Goal: Task Accomplishment & Management: Use online tool/utility

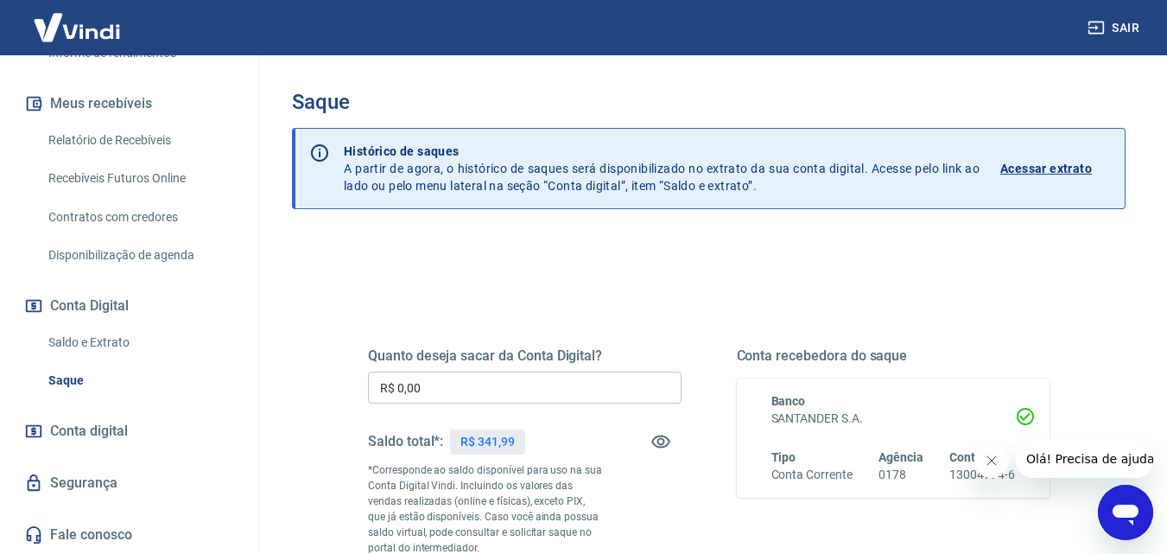
click at [108, 340] on link "Saldo e Extrato" at bounding box center [139, 342] width 196 height 35
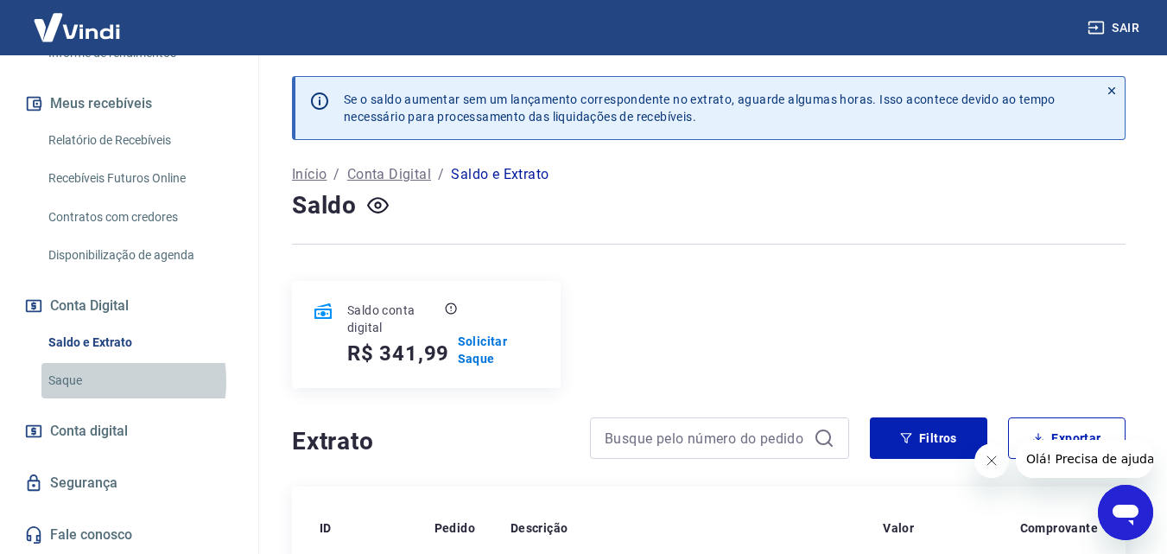
click at [85, 381] on link "Saque" at bounding box center [139, 380] width 196 height 35
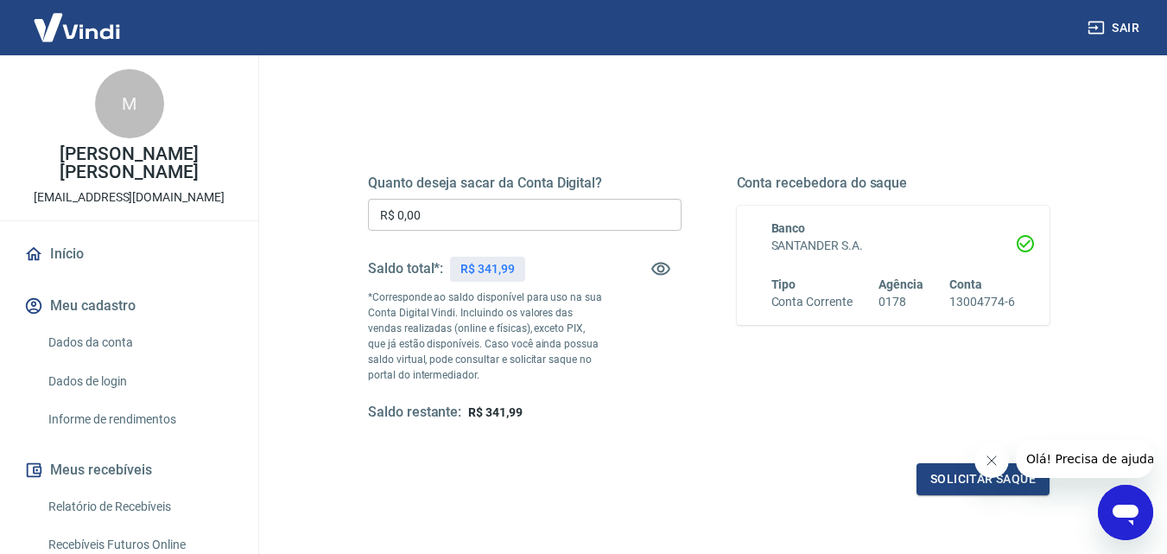
scroll to position [259, 0]
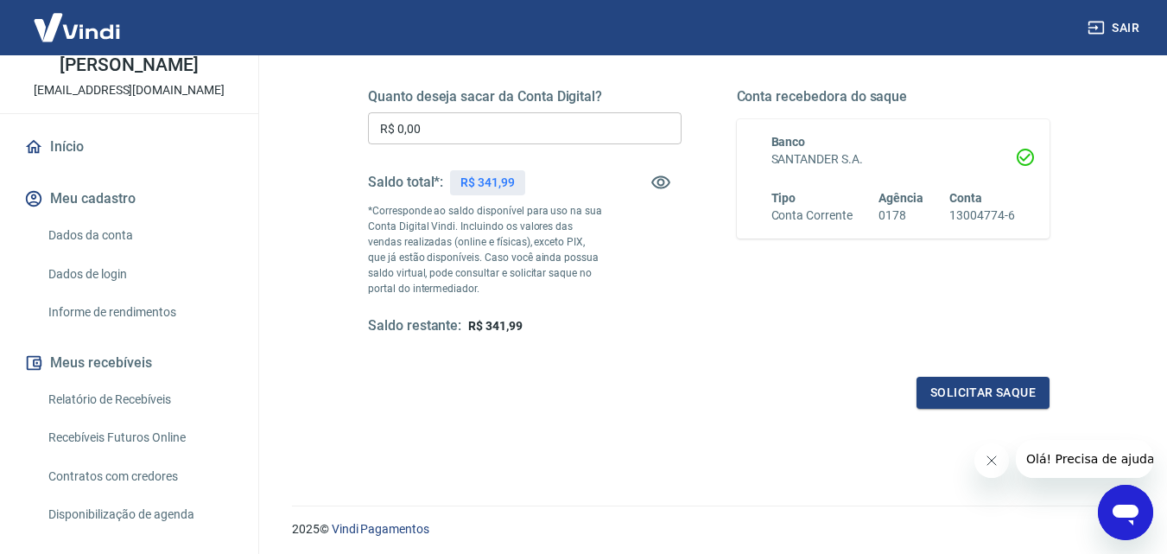
scroll to position [259, 0]
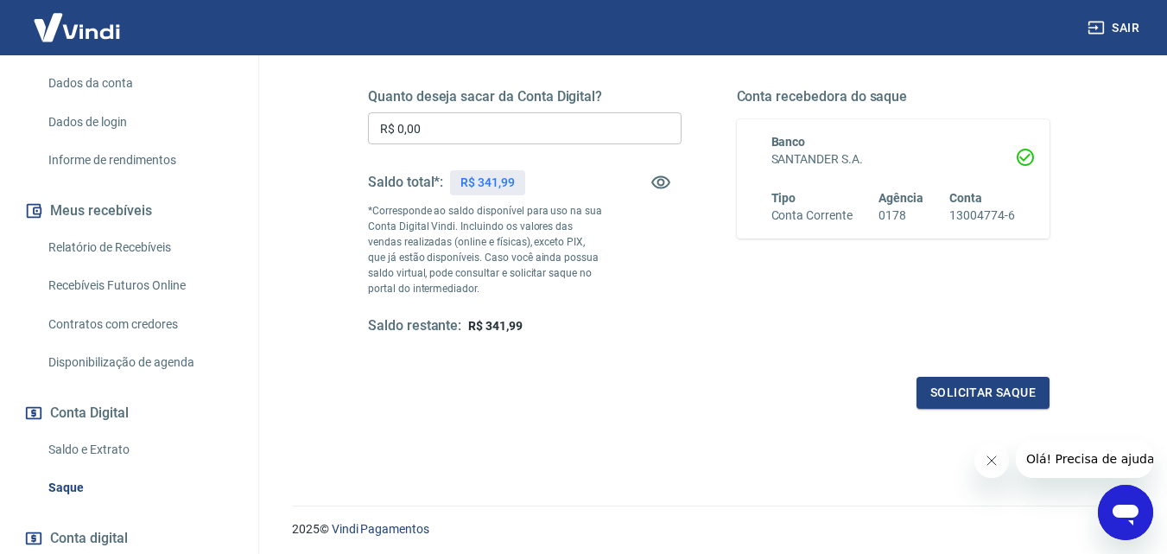
click at [103, 456] on link "Saldo e Extrato" at bounding box center [139, 449] width 196 height 35
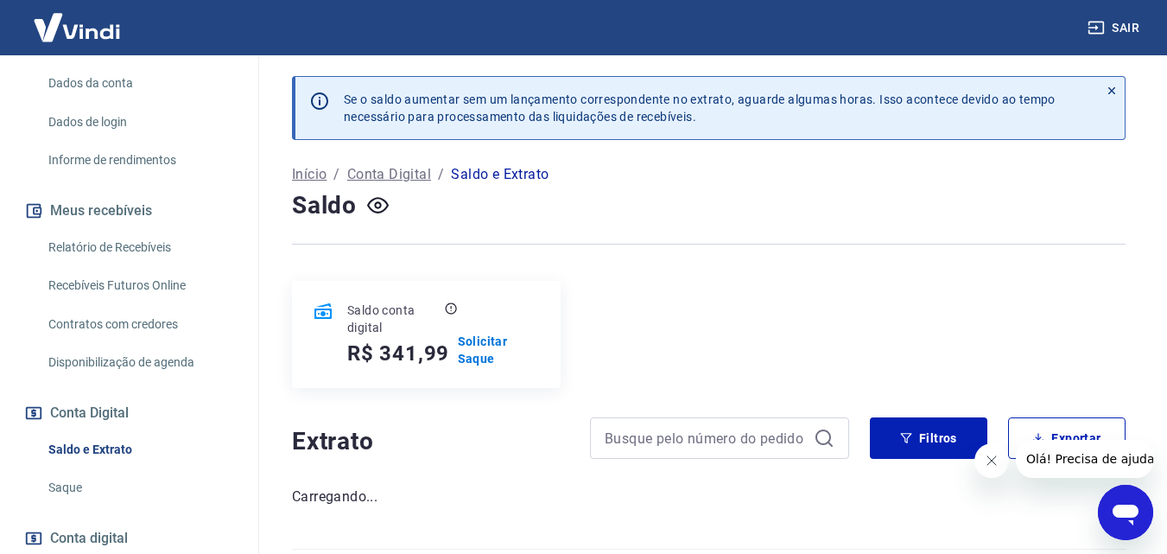
click at [102, 489] on link "Saque" at bounding box center [139, 487] width 196 height 35
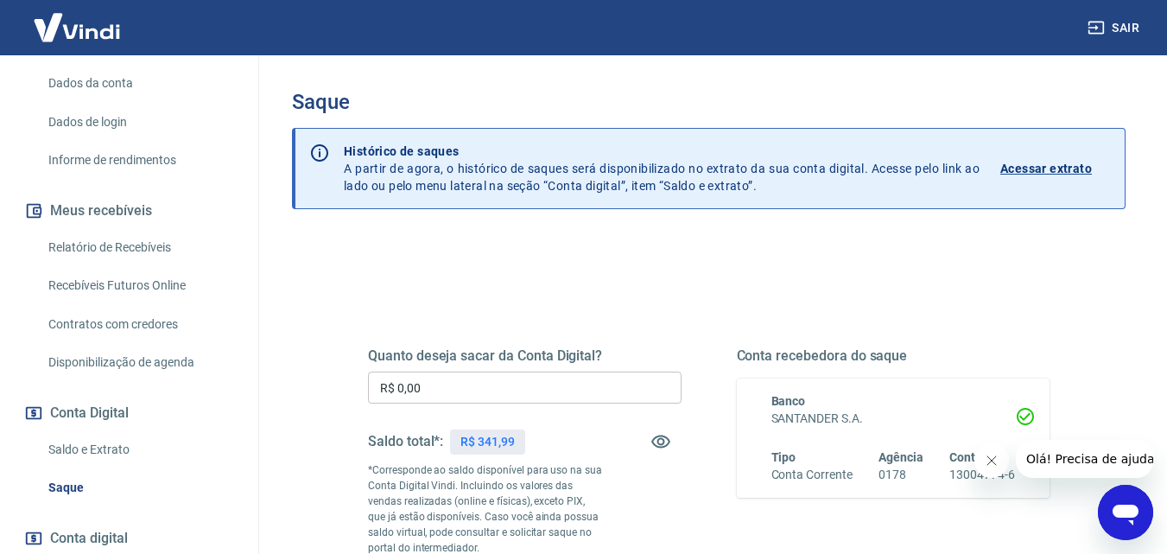
click at [584, 381] on input "R$ 0,00" at bounding box center [525, 388] width 314 height 32
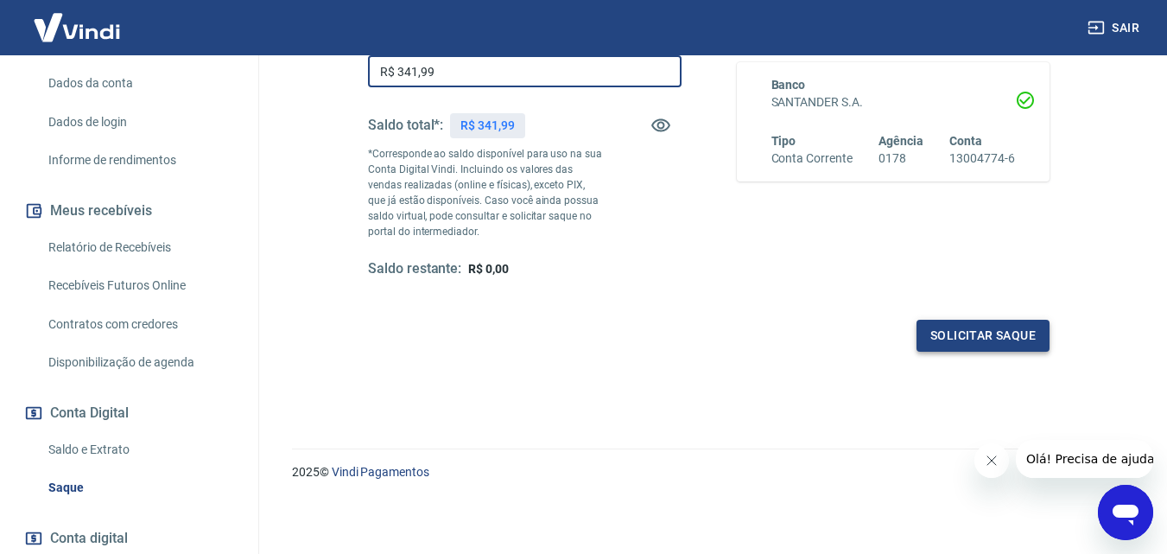
type input "R$ 341,99"
click at [985, 334] on button "Solicitar saque" at bounding box center [983, 336] width 133 height 32
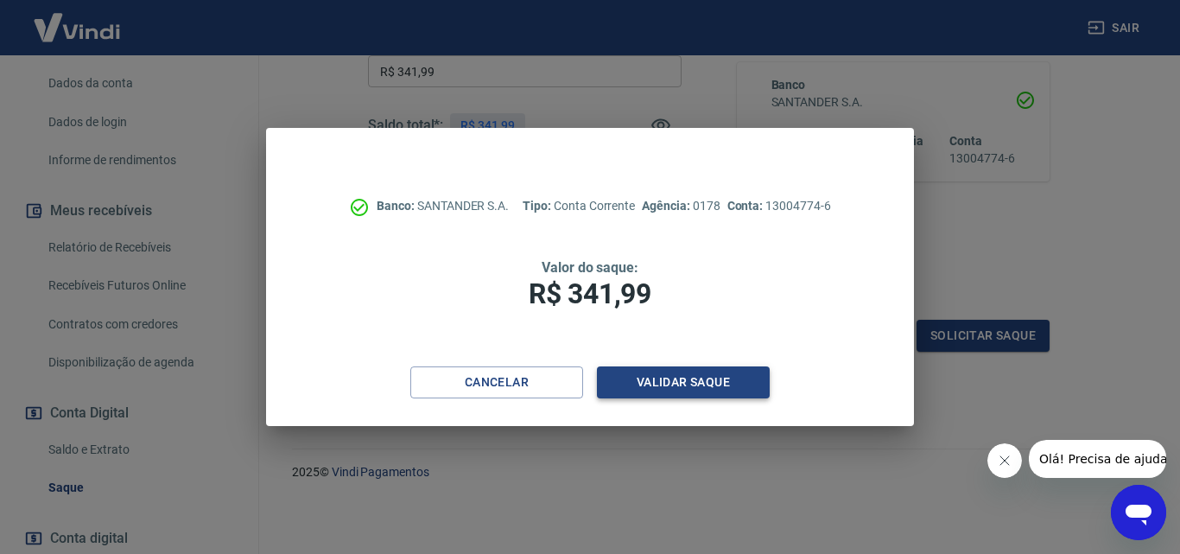
click at [695, 383] on button "Validar saque" at bounding box center [683, 382] width 173 height 32
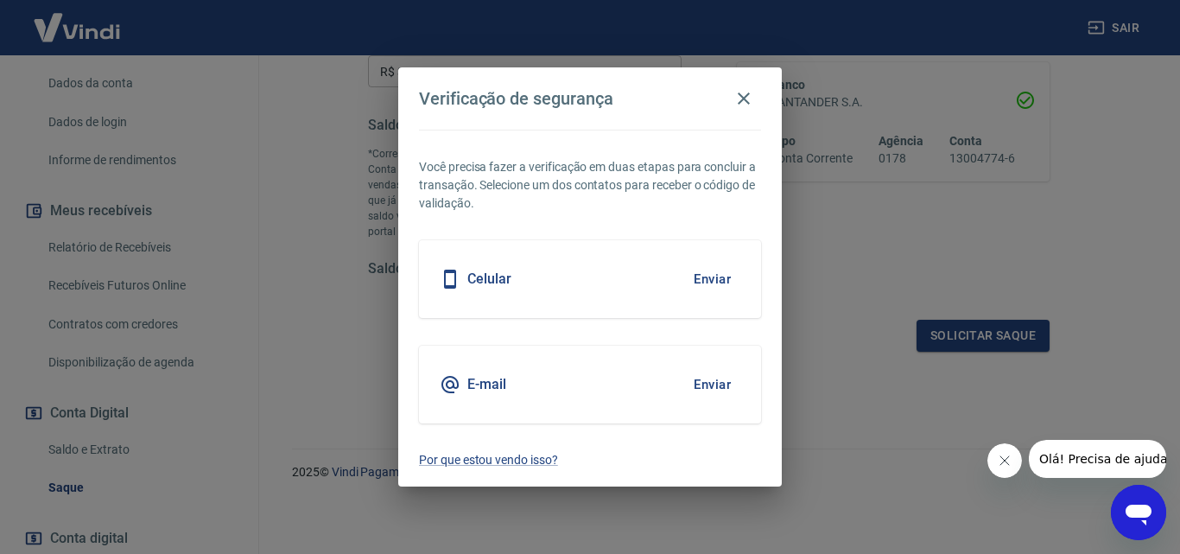
click at [713, 283] on button "Enviar" at bounding box center [712, 279] width 56 height 36
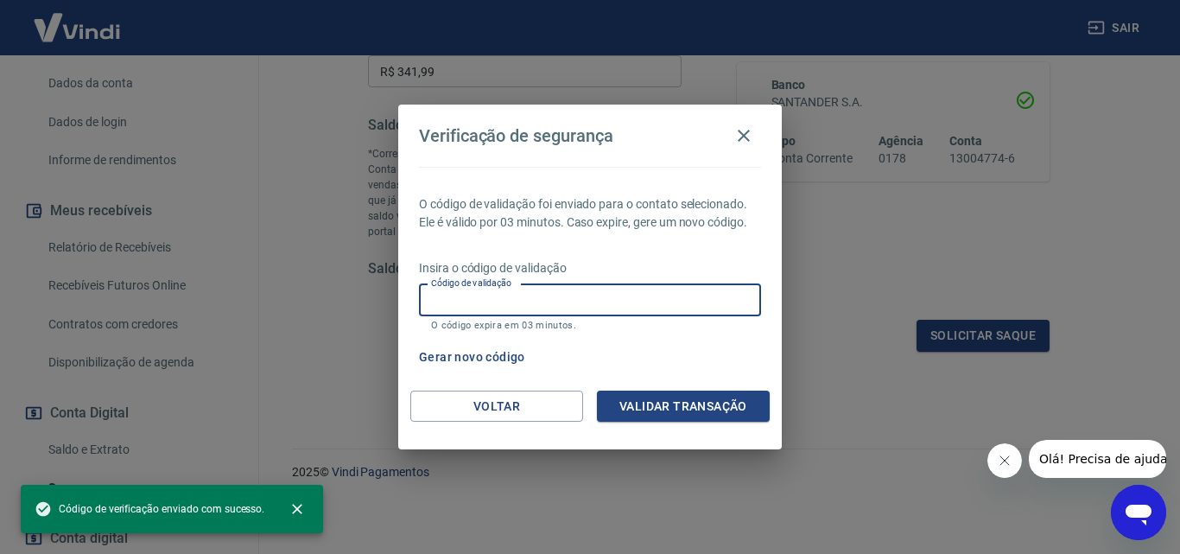
click at [707, 296] on input "Código de validação" at bounding box center [590, 300] width 342 height 32
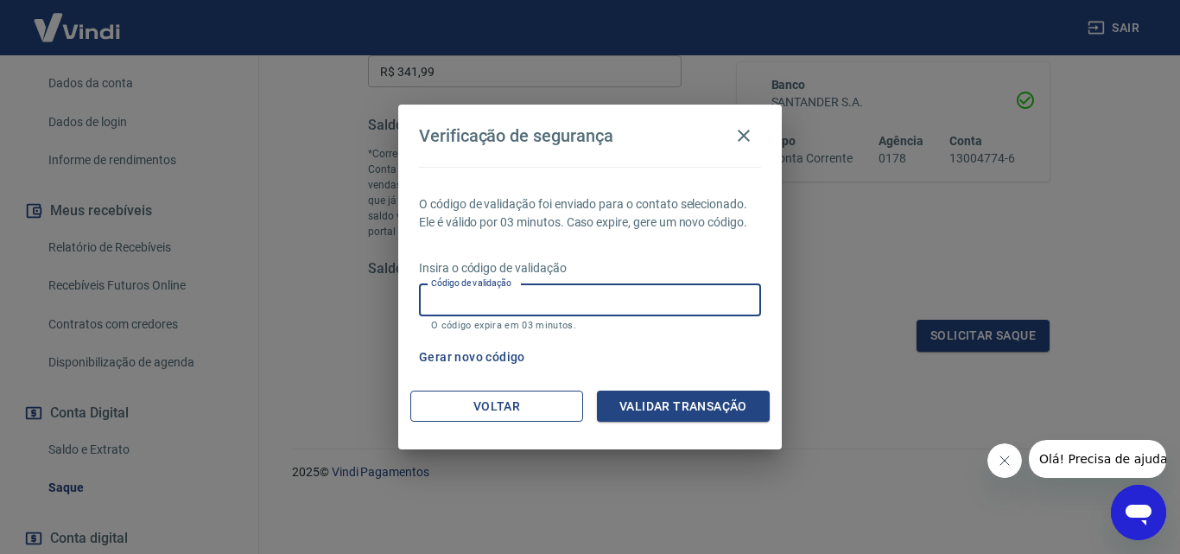
click at [440, 410] on button "Voltar" at bounding box center [496, 407] width 173 height 32
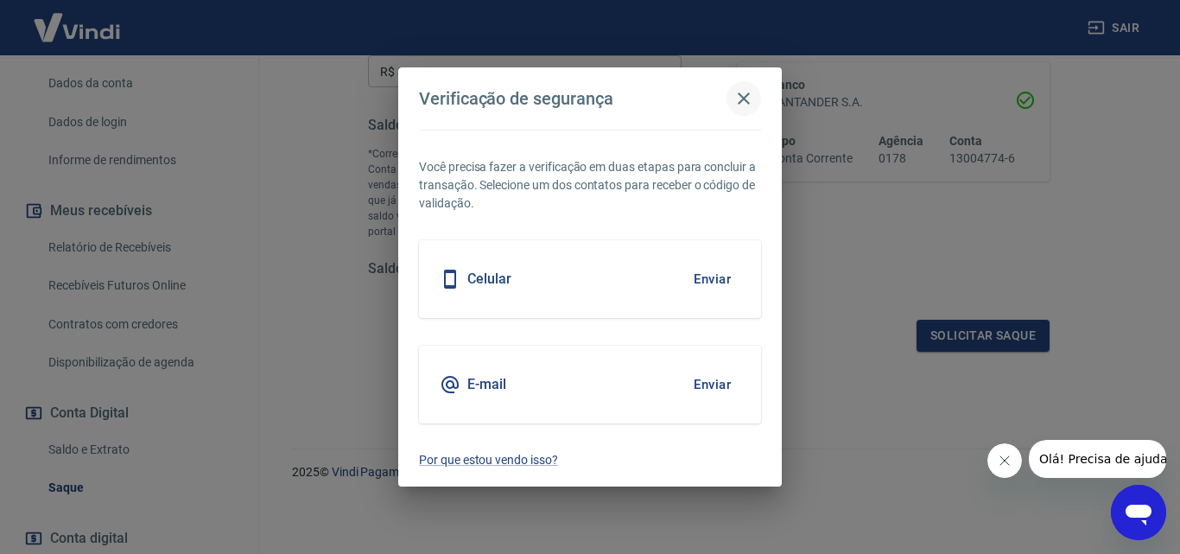
click at [743, 95] on icon "button" at bounding box center [744, 98] width 21 height 21
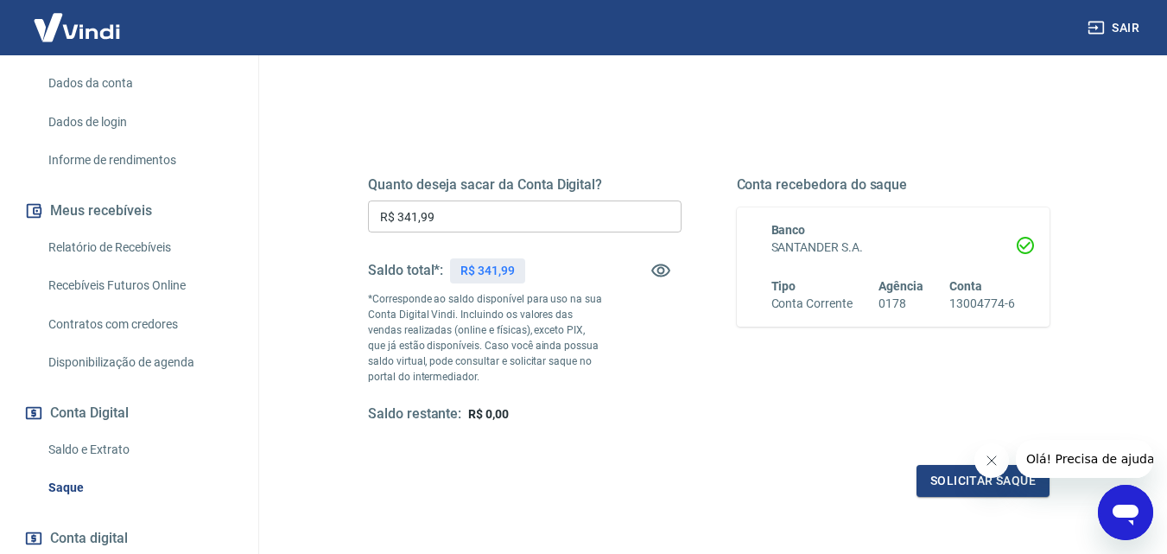
scroll to position [0, 0]
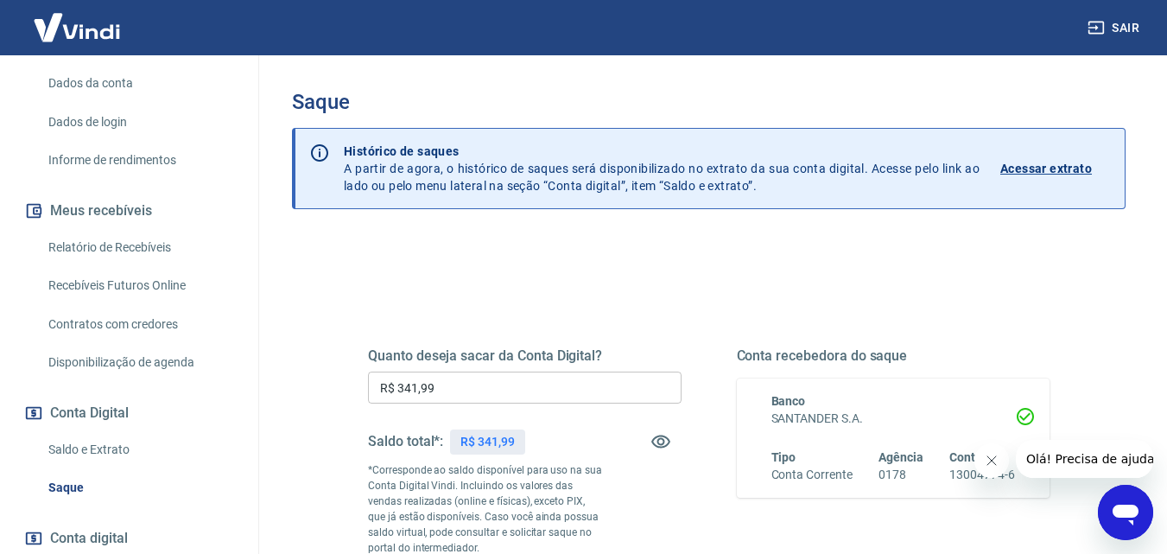
click at [112, 453] on link "Saldo e Extrato" at bounding box center [139, 449] width 196 height 35
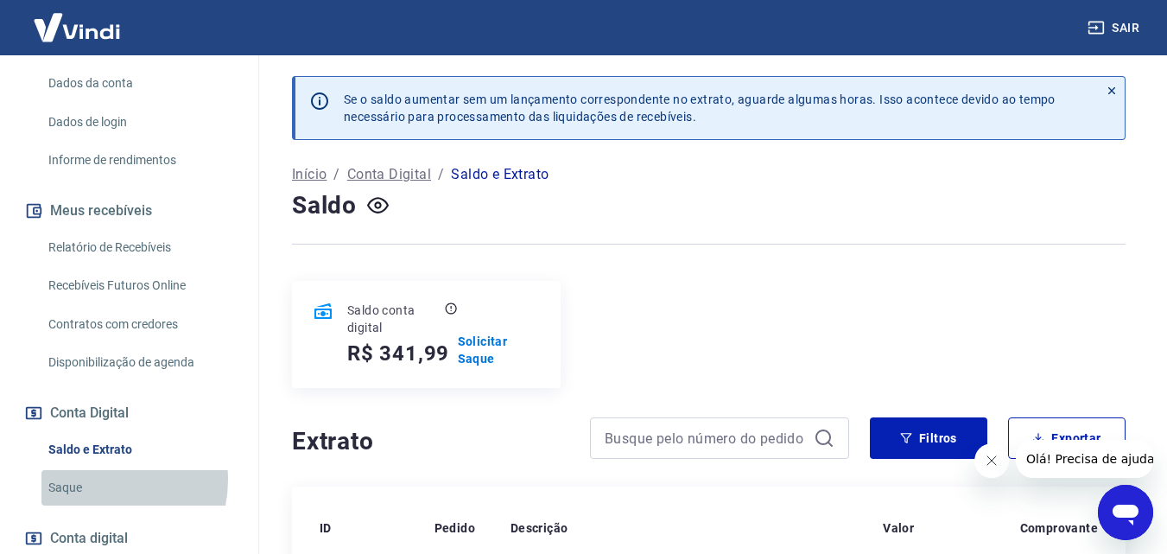
click at [92, 480] on link "Saque" at bounding box center [139, 487] width 196 height 35
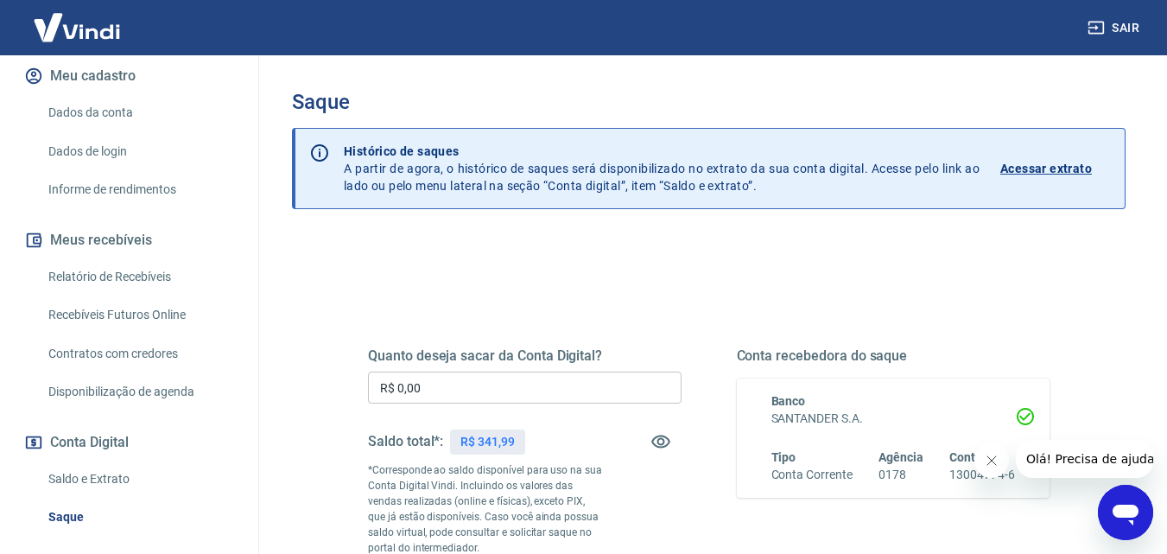
scroll to position [259, 0]
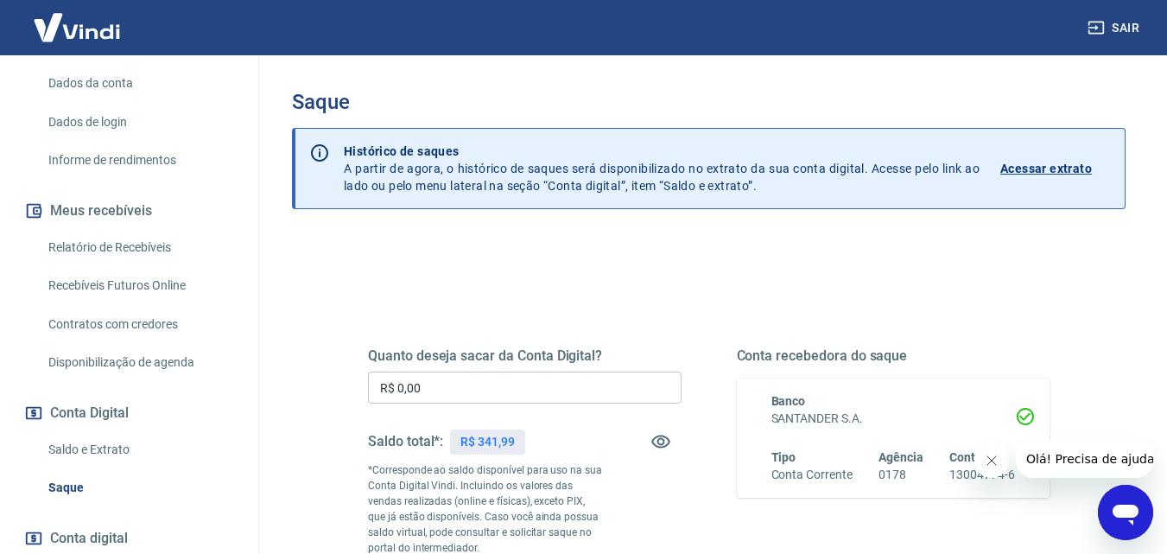
click at [98, 449] on link "Saldo e Extrato" at bounding box center [139, 449] width 196 height 35
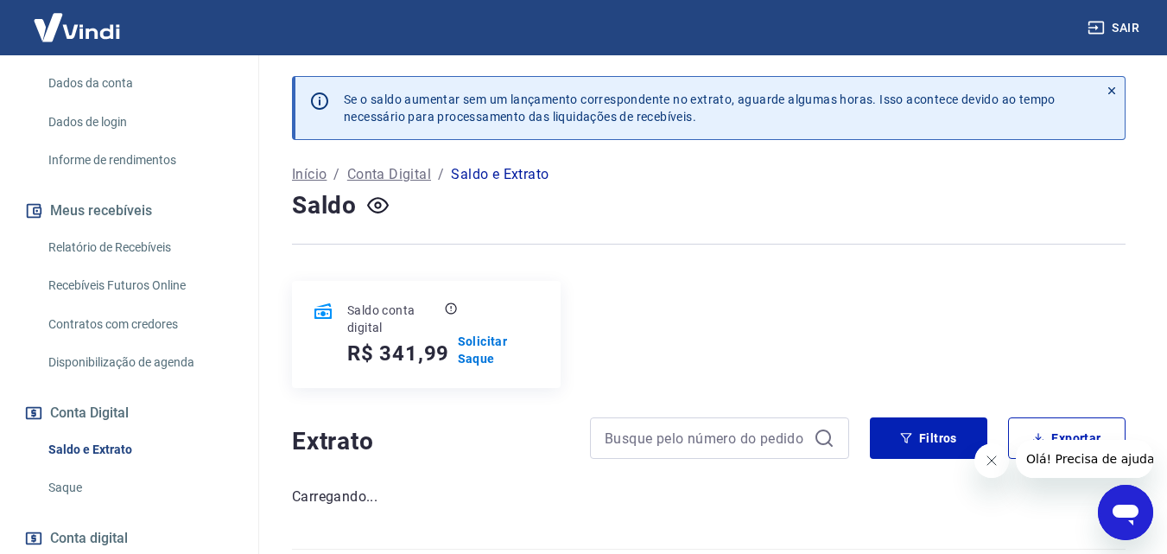
click at [87, 487] on link "Saque" at bounding box center [139, 487] width 196 height 35
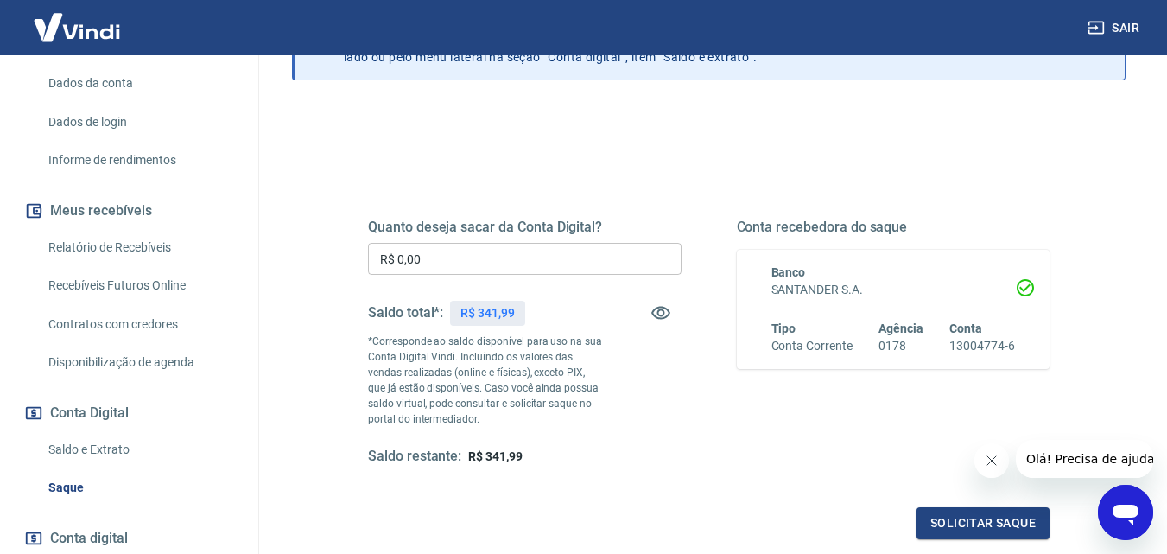
scroll to position [86, 0]
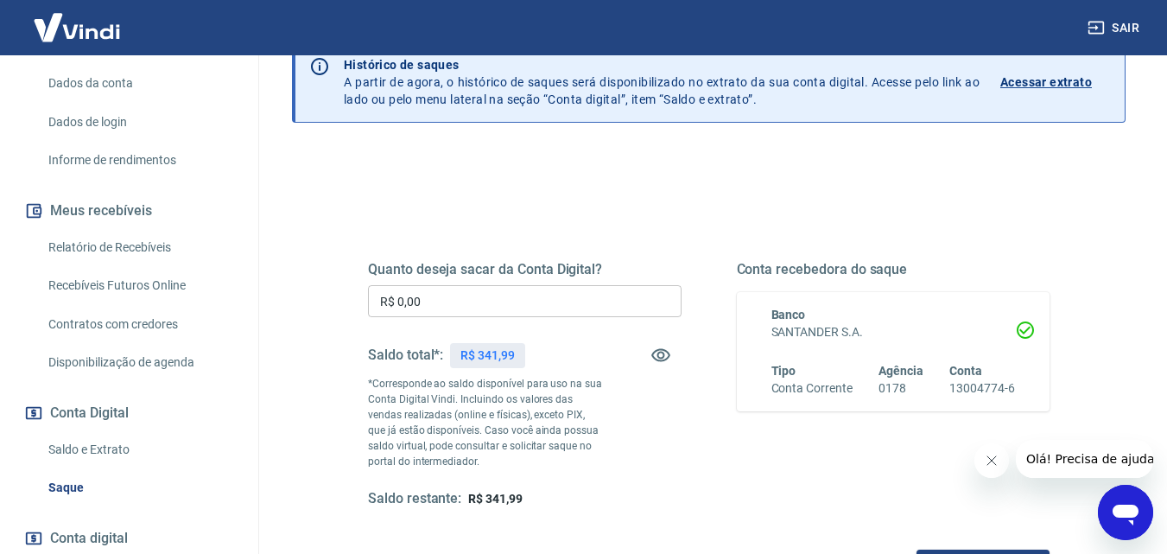
click at [430, 296] on input "R$ 0,00" at bounding box center [525, 301] width 314 height 32
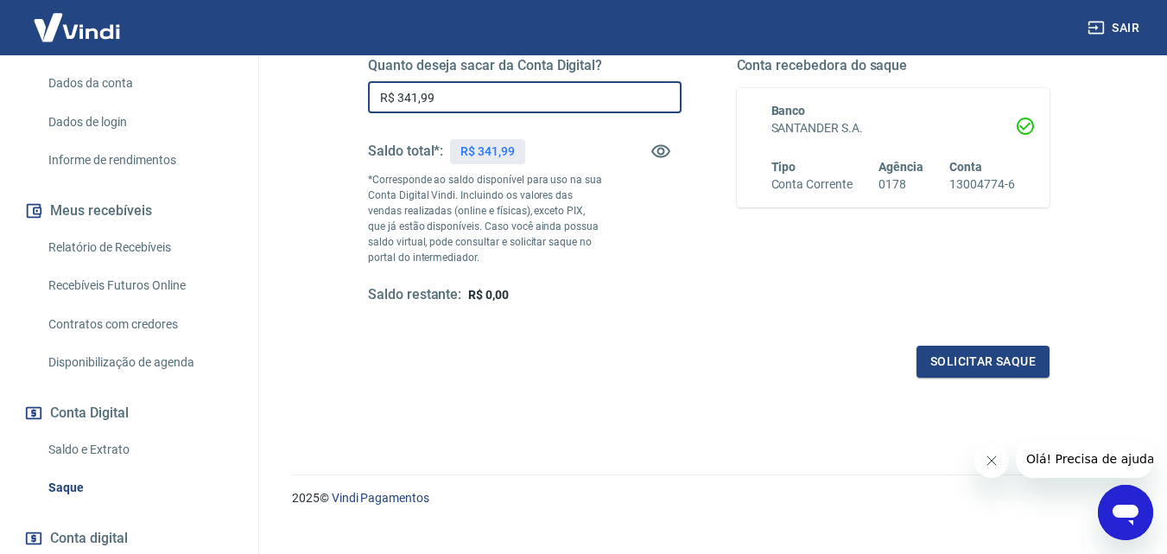
scroll to position [316, 0]
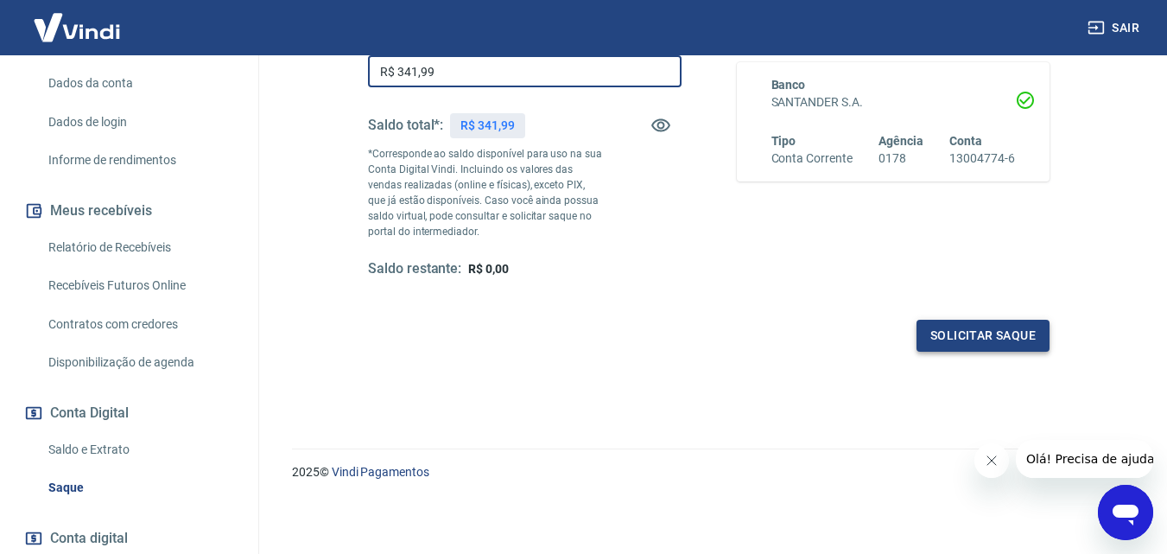
type input "R$ 341,99"
click at [948, 326] on button "Solicitar saque" at bounding box center [983, 336] width 133 height 32
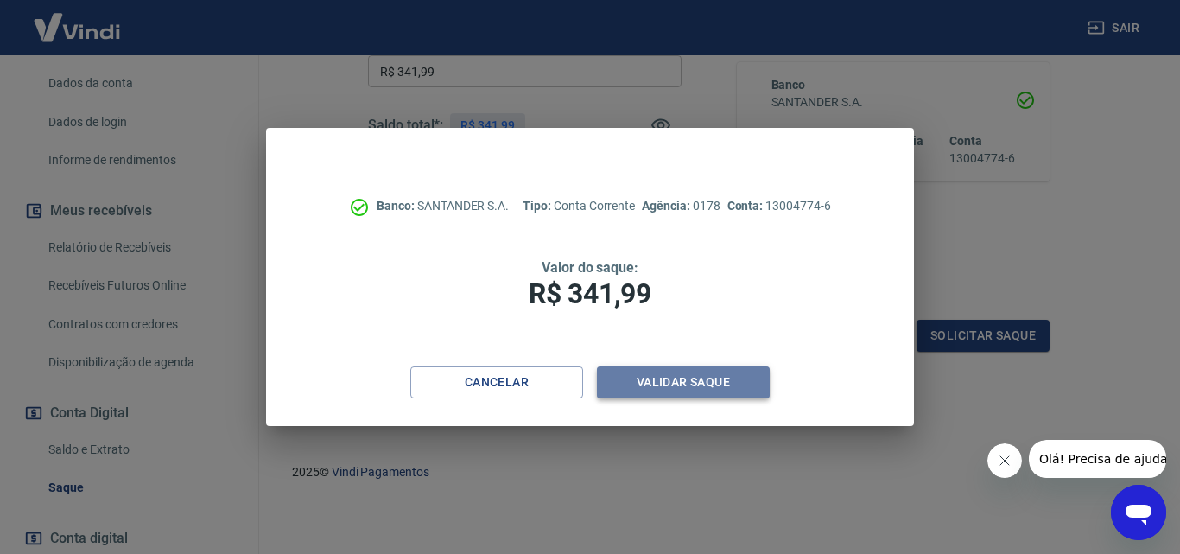
click at [712, 392] on button "Validar saque" at bounding box center [683, 382] width 173 height 32
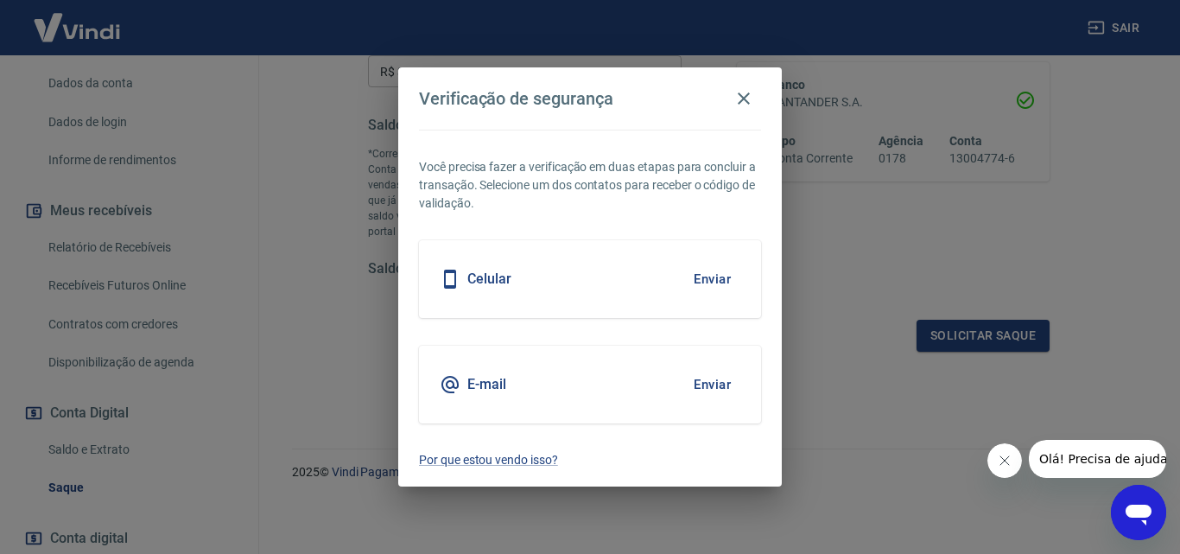
click at [718, 283] on button "Enviar" at bounding box center [712, 279] width 56 height 36
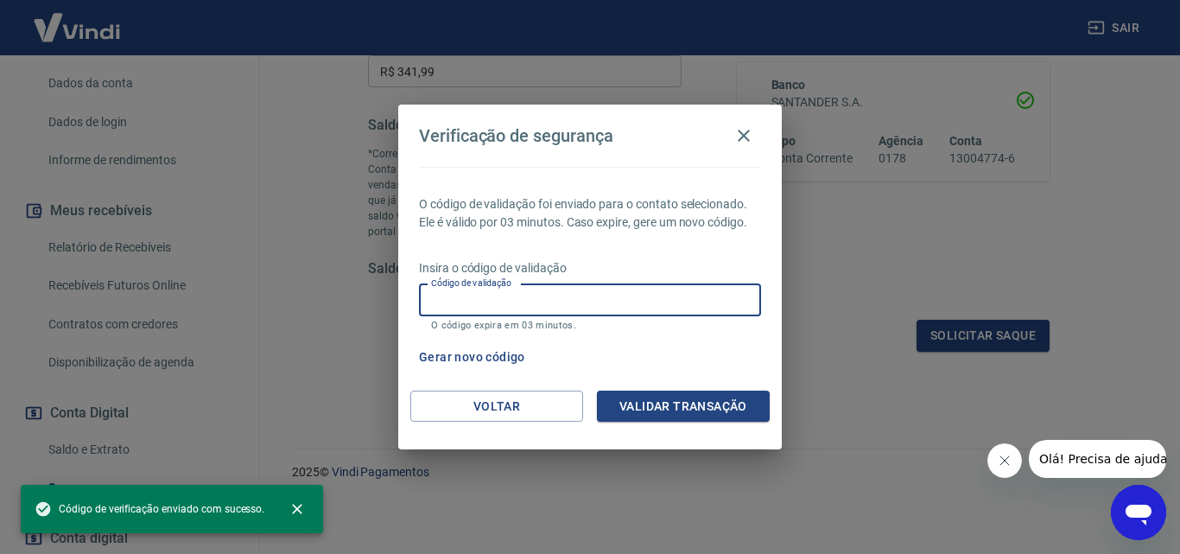
click at [618, 307] on input "Código de validação" at bounding box center [590, 300] width 342 height 32
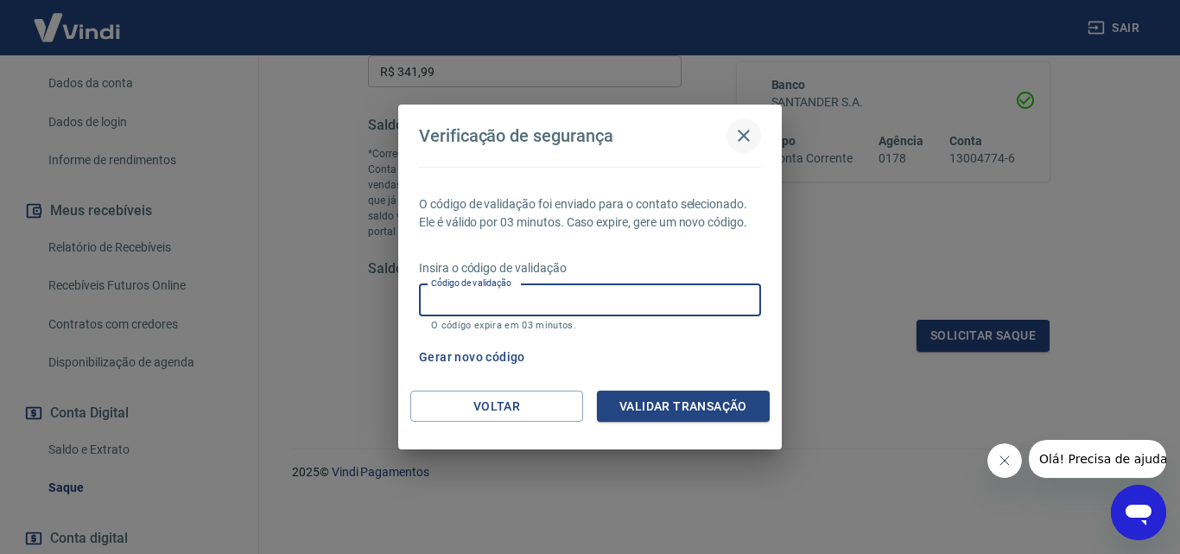
click at [741, 136] on icon "button" at bounding box center [744, 135] width 21 height 21
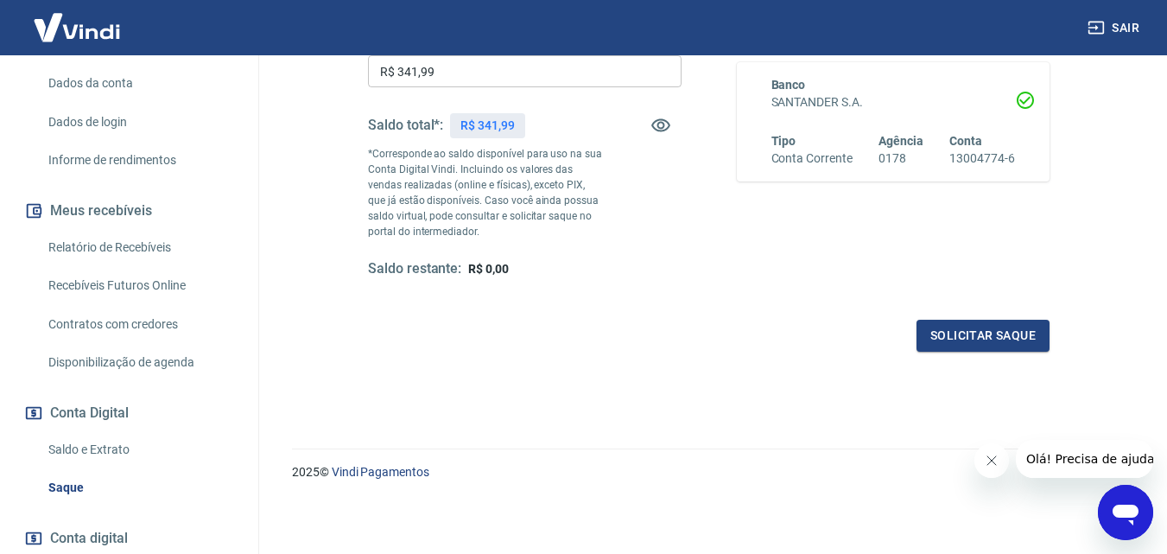
scroll to position [0, 0]
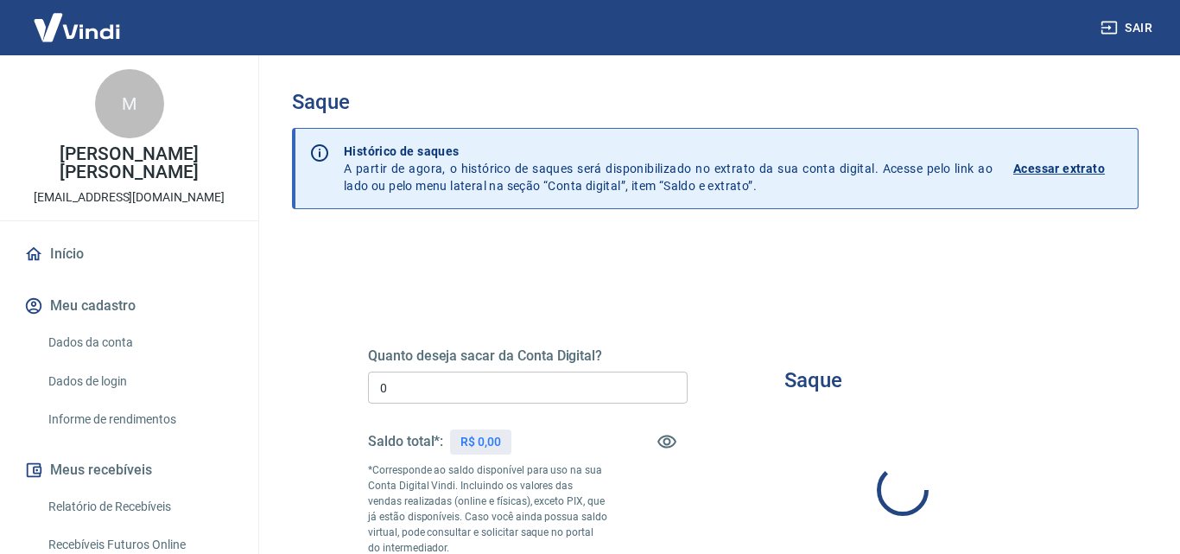
type input "R$ 0,00"
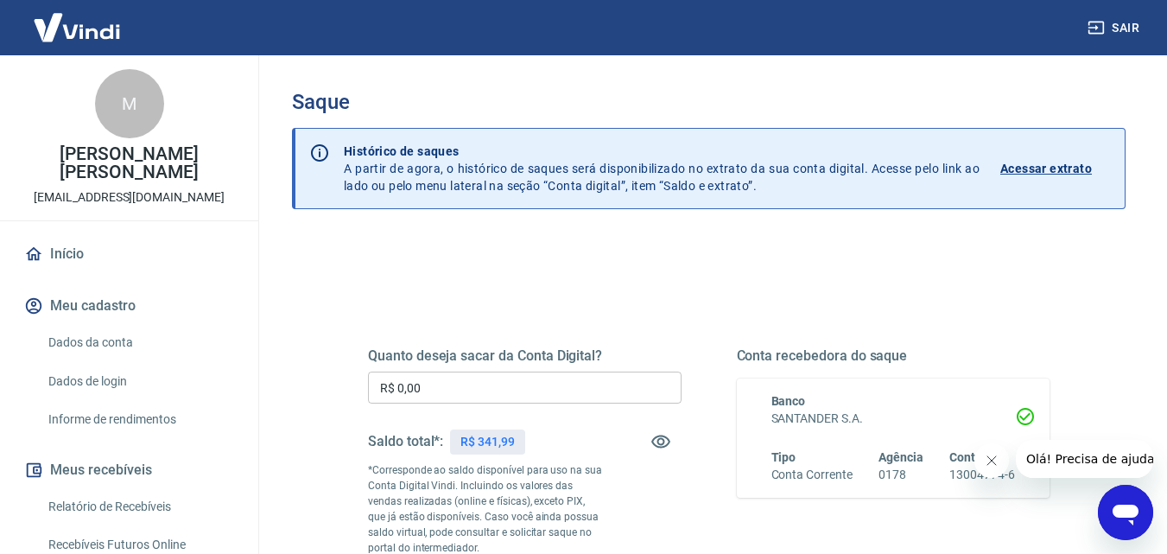
scroll to position [346, 0]
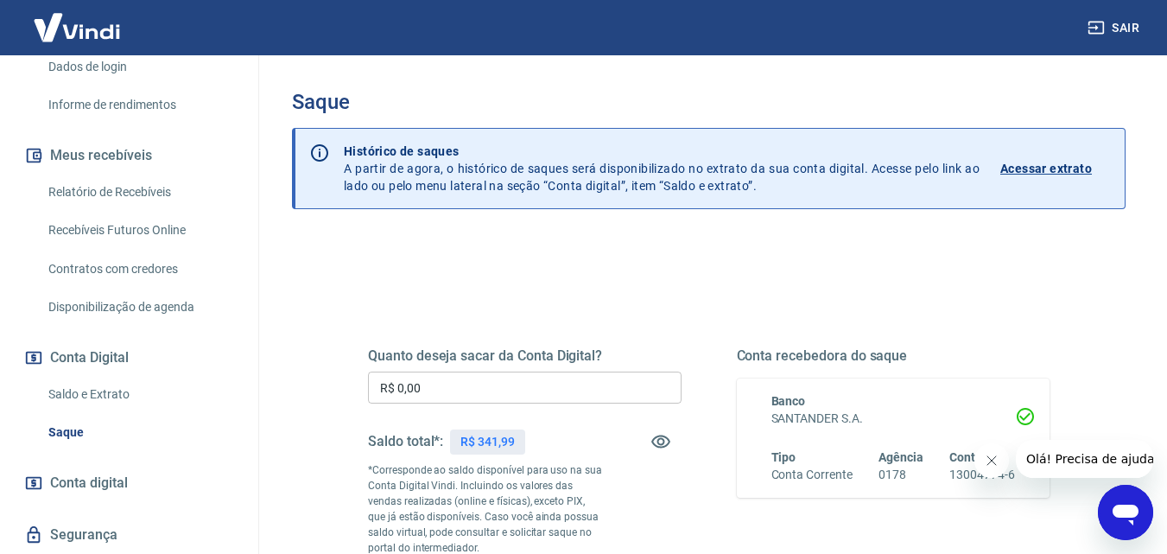
scroll to position [346, 0]
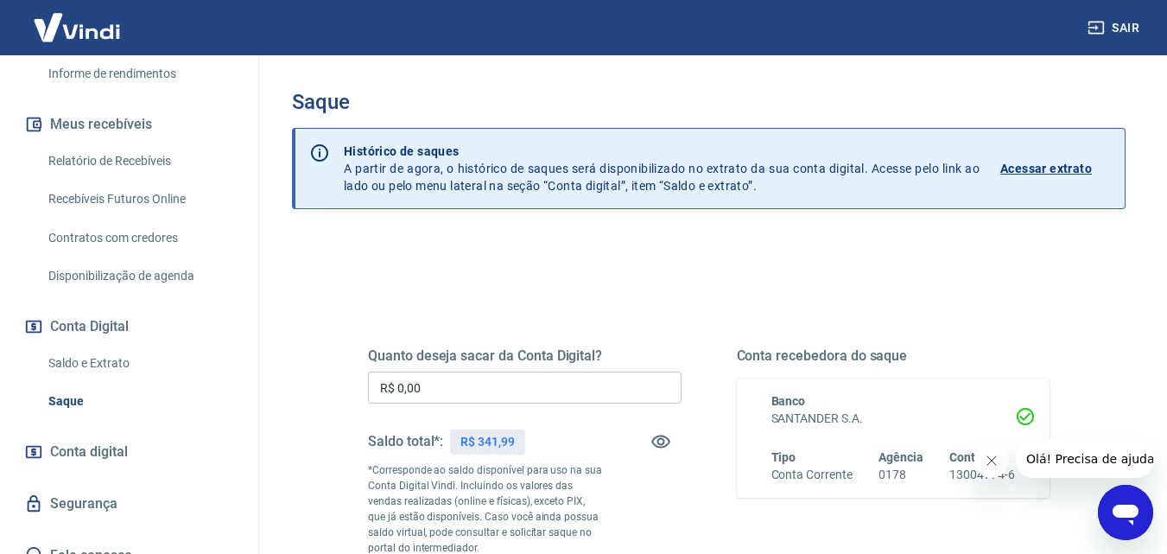
click at [87, 358] on link "Saldo e Extrato" at bounding box center [139, 363] width 196 height 35
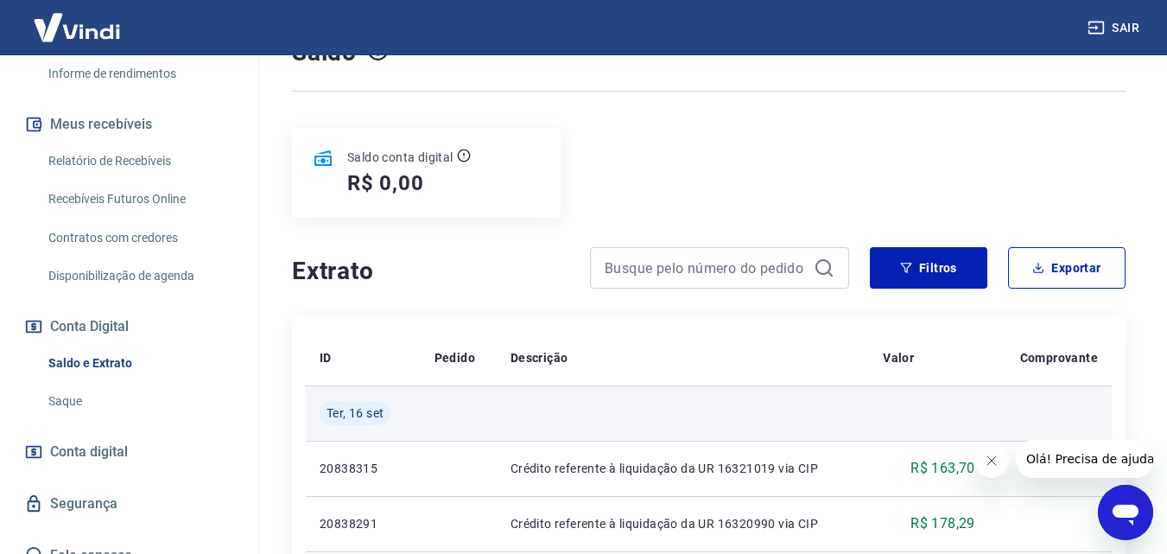
scroll to position [173, 0]
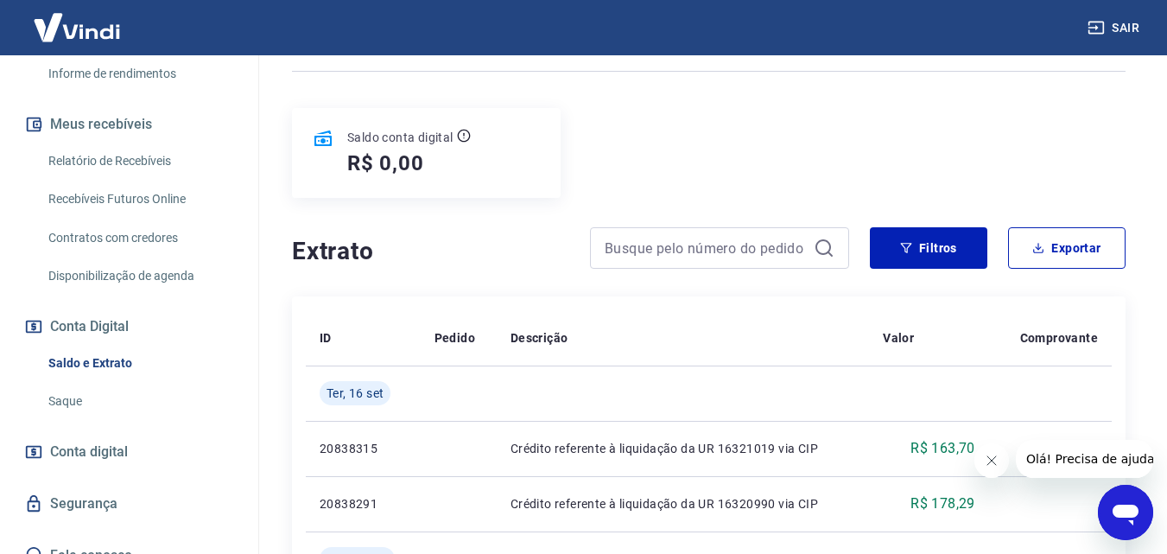
click at [85, 397] on link "Saque" at bounding box center [139, 401] width 196 height 35
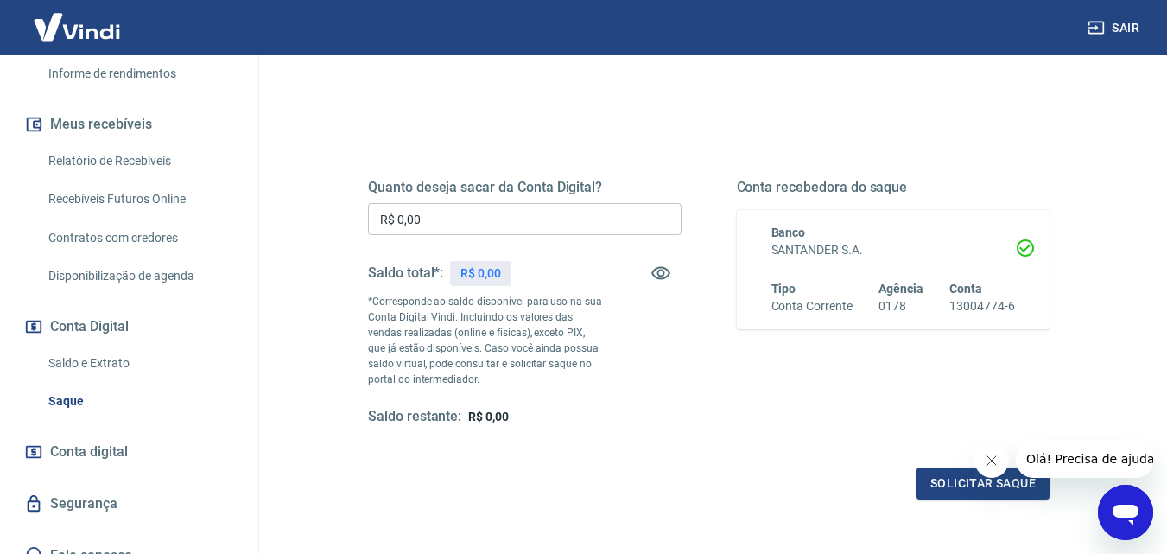
scroll to position [173, 0]
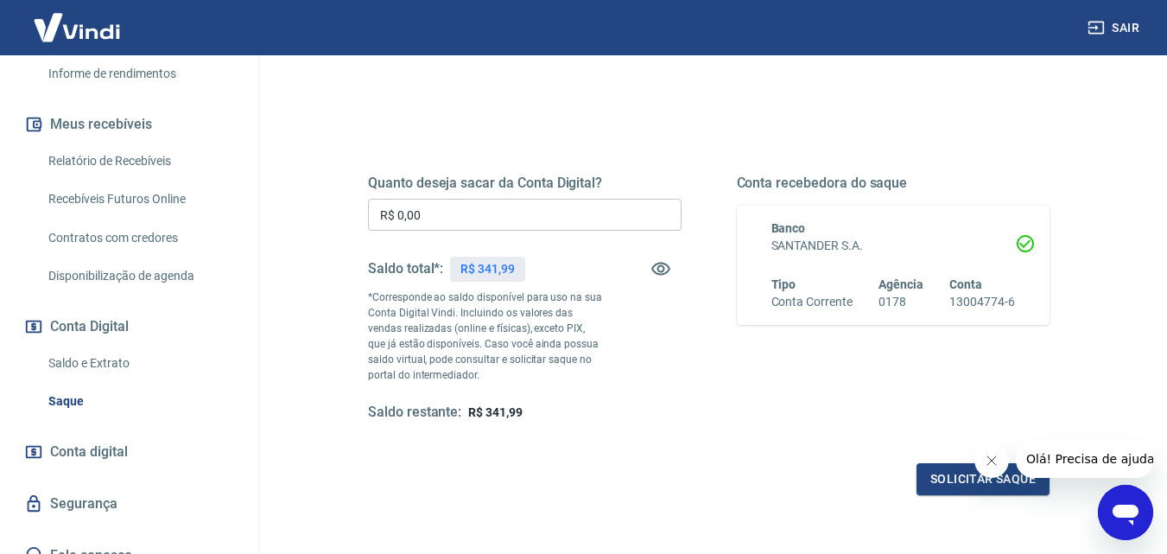
click at [82, 364] on link "Saldo e Extrato" at bounding box center [139, 363] width 196 height 35
